Goal: Transaction & Acquisition: Purchase product/service

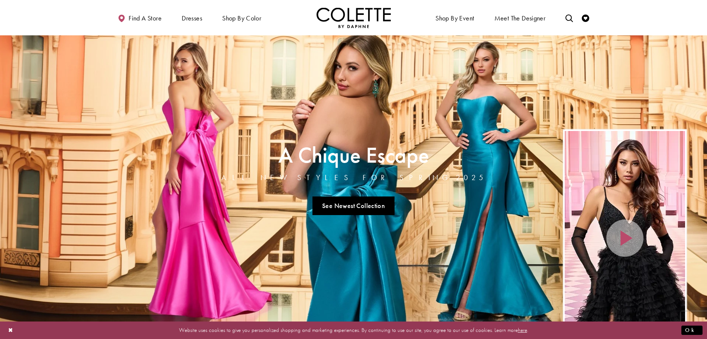
click at [198, 16] on span "Dresses" at bounding box center [192, 17] width 20 height 7
click at [0, 0] on span "Dresses" at bounding box center [0, 0] width 0 height 0
click at [0, 0] on span "ALL DRESSES" at bounding box center [0, 0] width 0 height 0
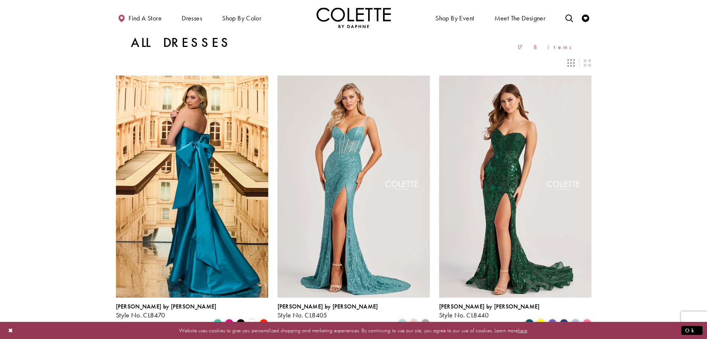
click at [0, 0] on div "Primary block" at bounding box center [0, 0] width 0 height 0
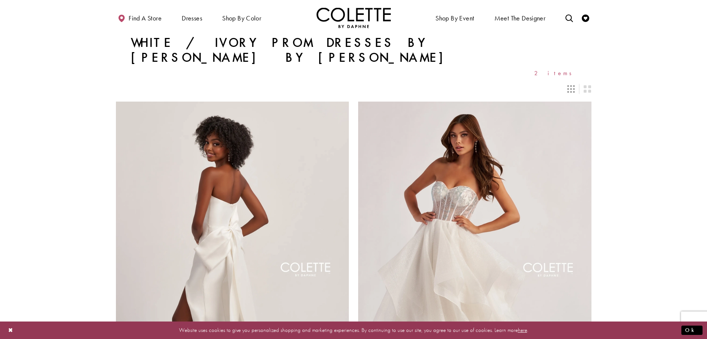
click at [589, 85] on icon "Switch layout to 2 columns" at bounding box center [587, 88] width 7 height 7
click at [571, 85] on icon "Switch layout to 3 columns" at bounding box center [571, 88] width 7 height 7
